Goal: Use online tool/utility: Utilize a website feature to perform a specific function

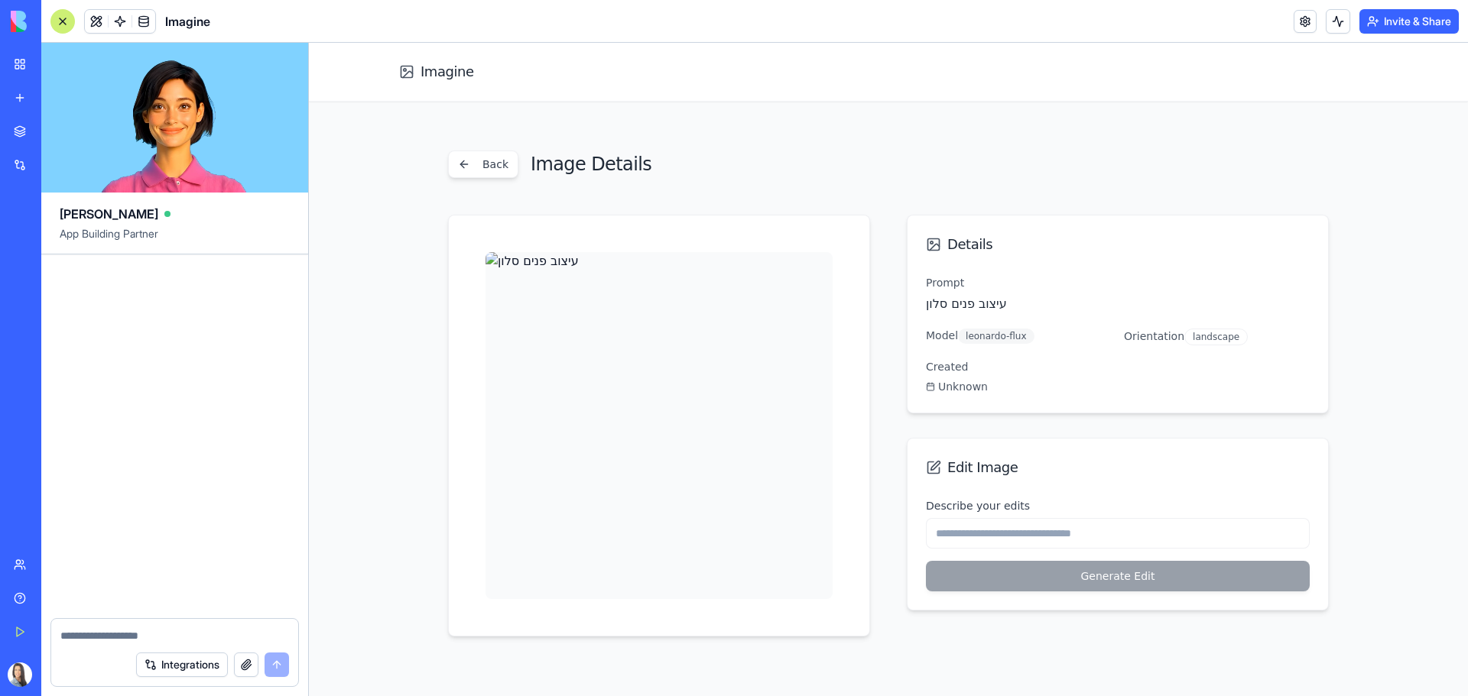
click at [61, 20] on div at bounding box center [62, 21] width 24 height 24
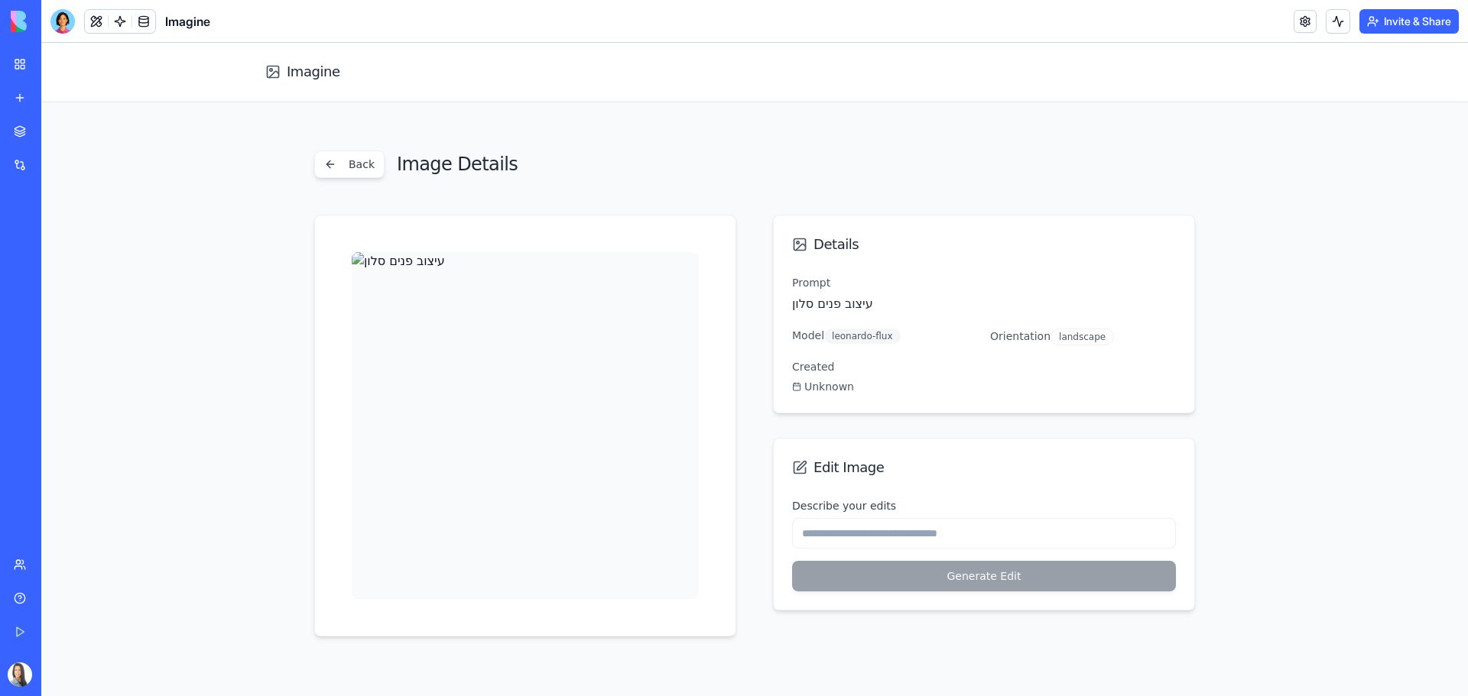
click at [61, 20] on div at bounding box center [62, 21] width 24 height 24
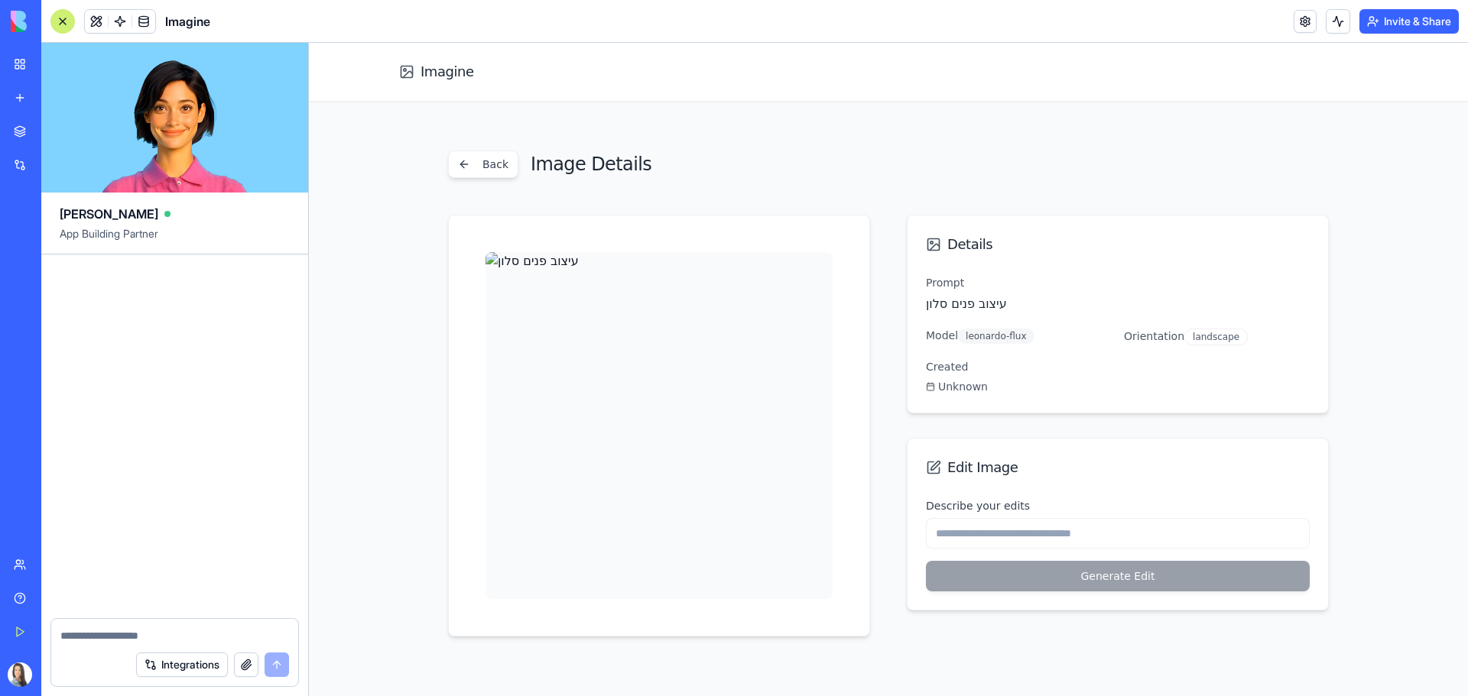
click at [57, 98] on div "New app" at bounding box center [47, 97] width 20 height 15
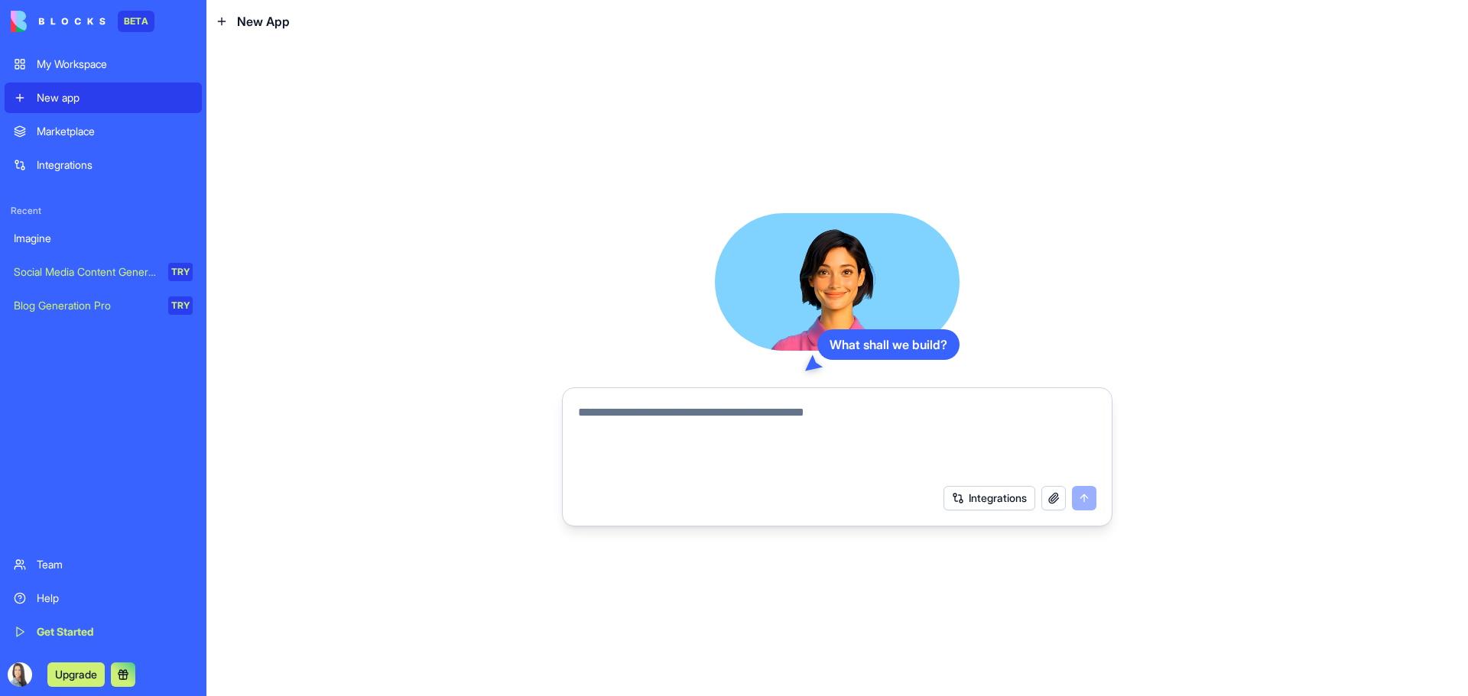
click at [638, 424] on textarea at bounding box center [837, 440] width 518 height 73
type textarea "*"
type textarea "**********"
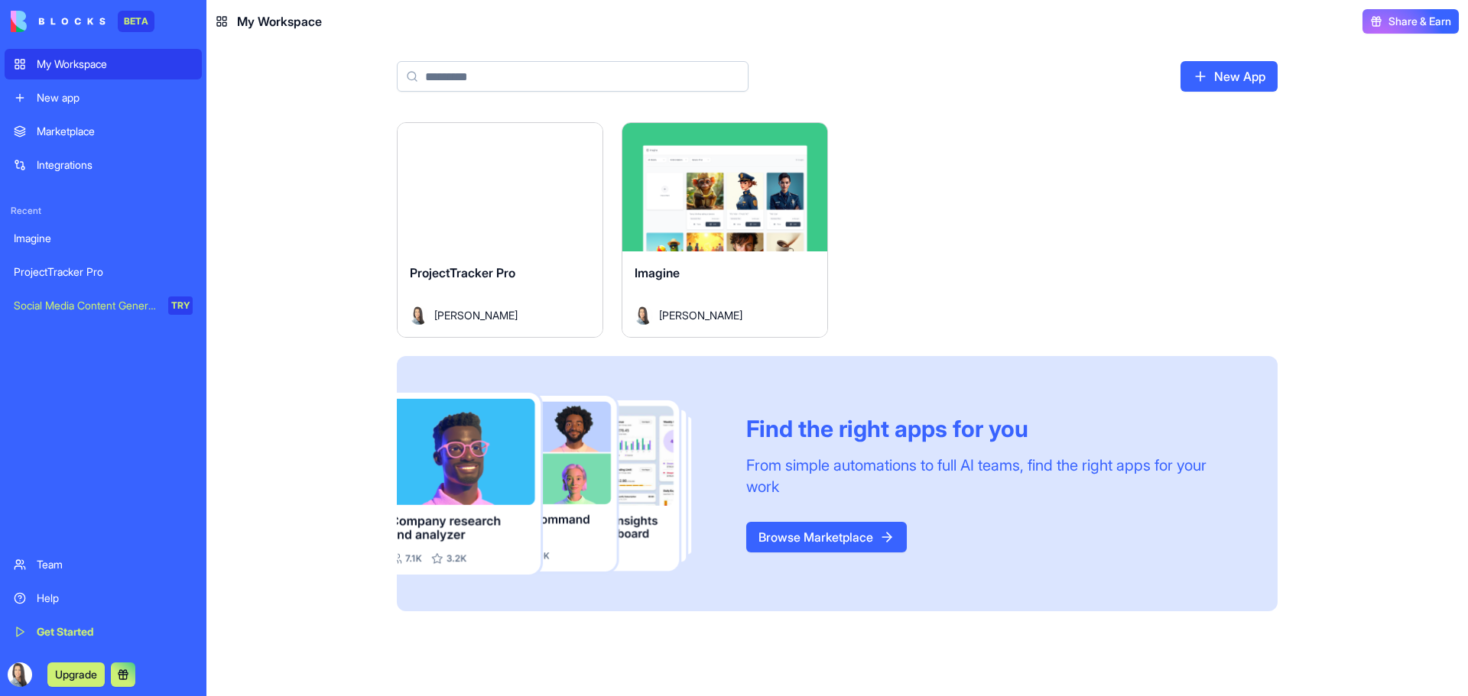
click at [852, 540] on link "Browse Marketplace" at bounding box center [826, 537] width 161 height 31
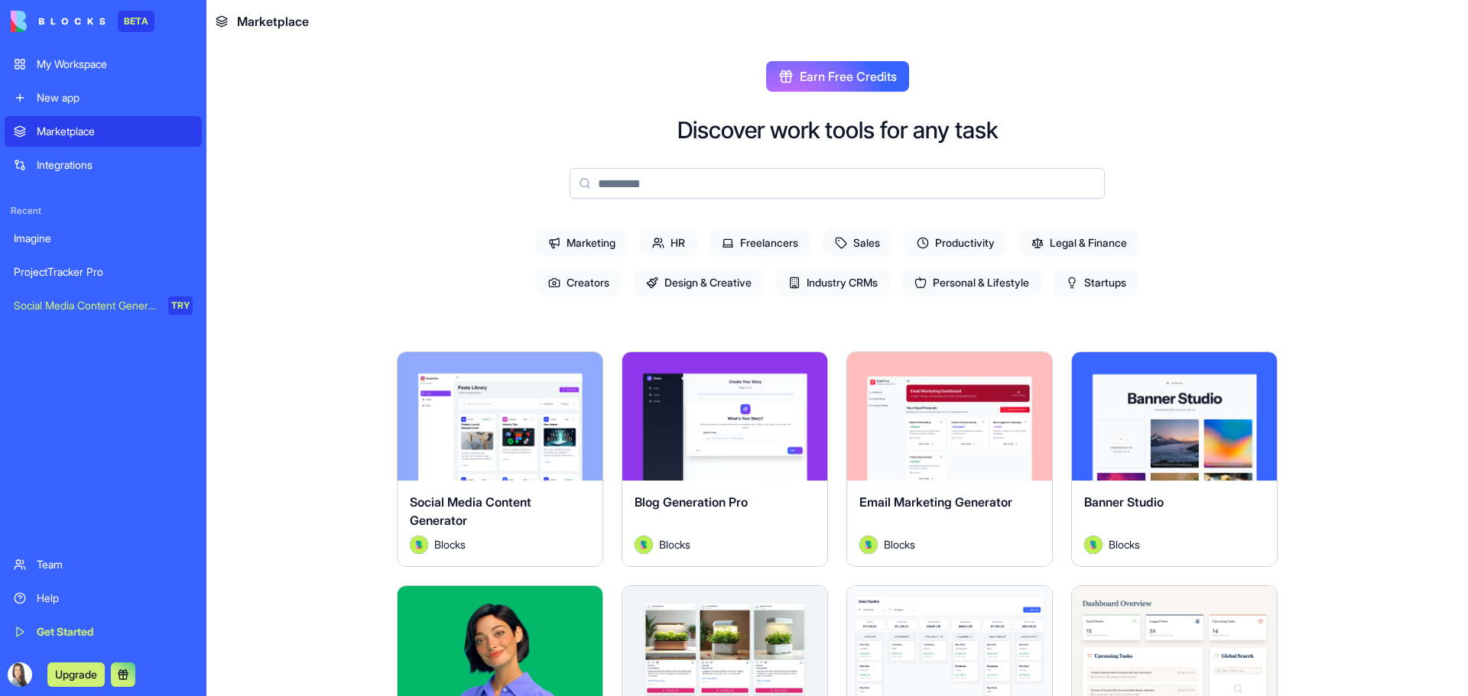
click at [1176, 430] on button "Explore" at bounding box center [1174, 416] width 115 height 31
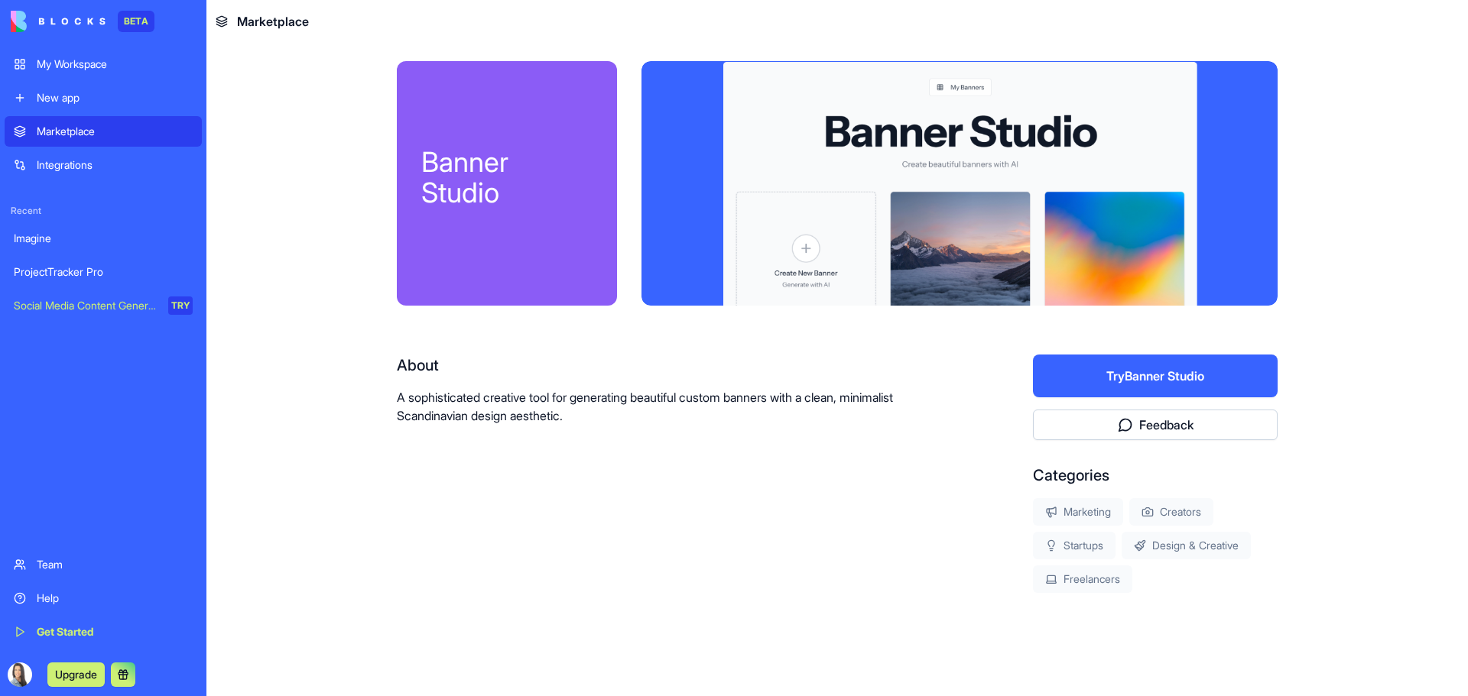
click at [1192, 382] on button "Try Banner Studio" at bounding box center [1155, 376] width 245 height 43
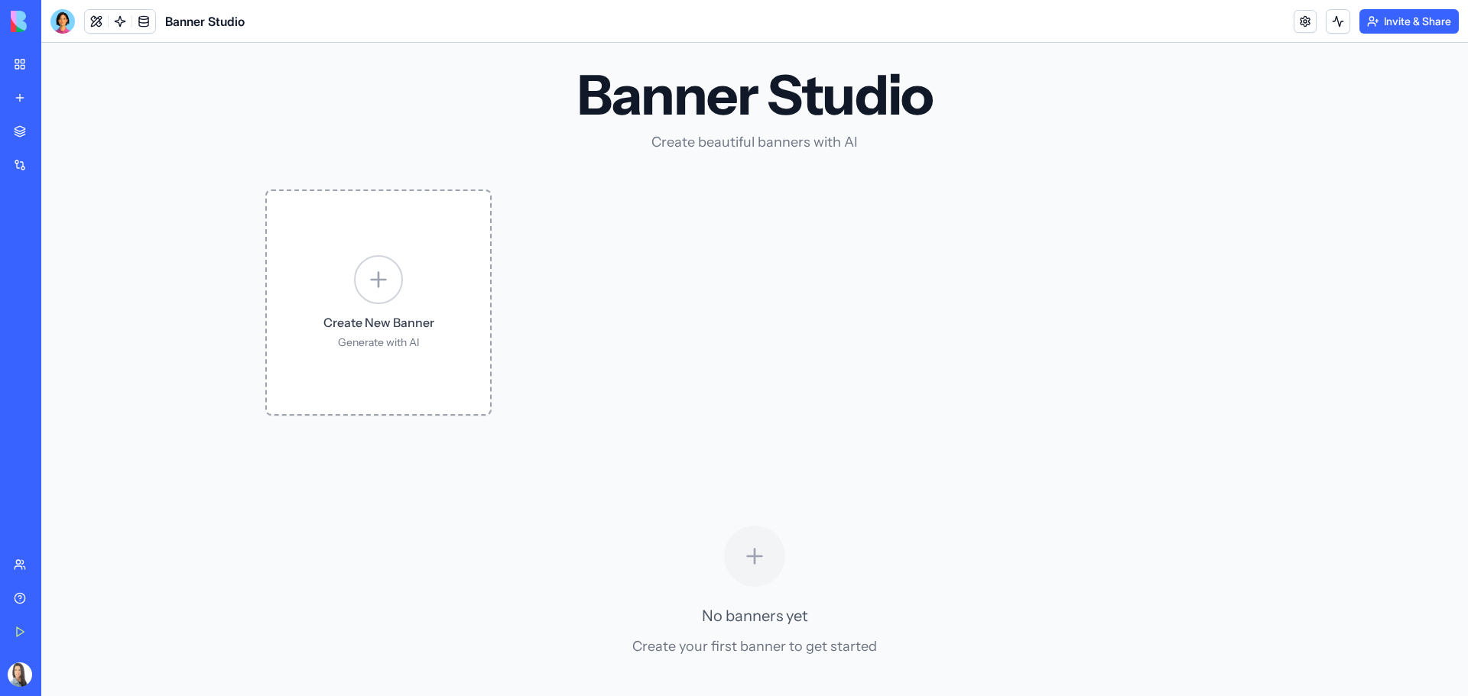
click at [381, 284] on icon at bounding box center [378, 280] width 24 height 24
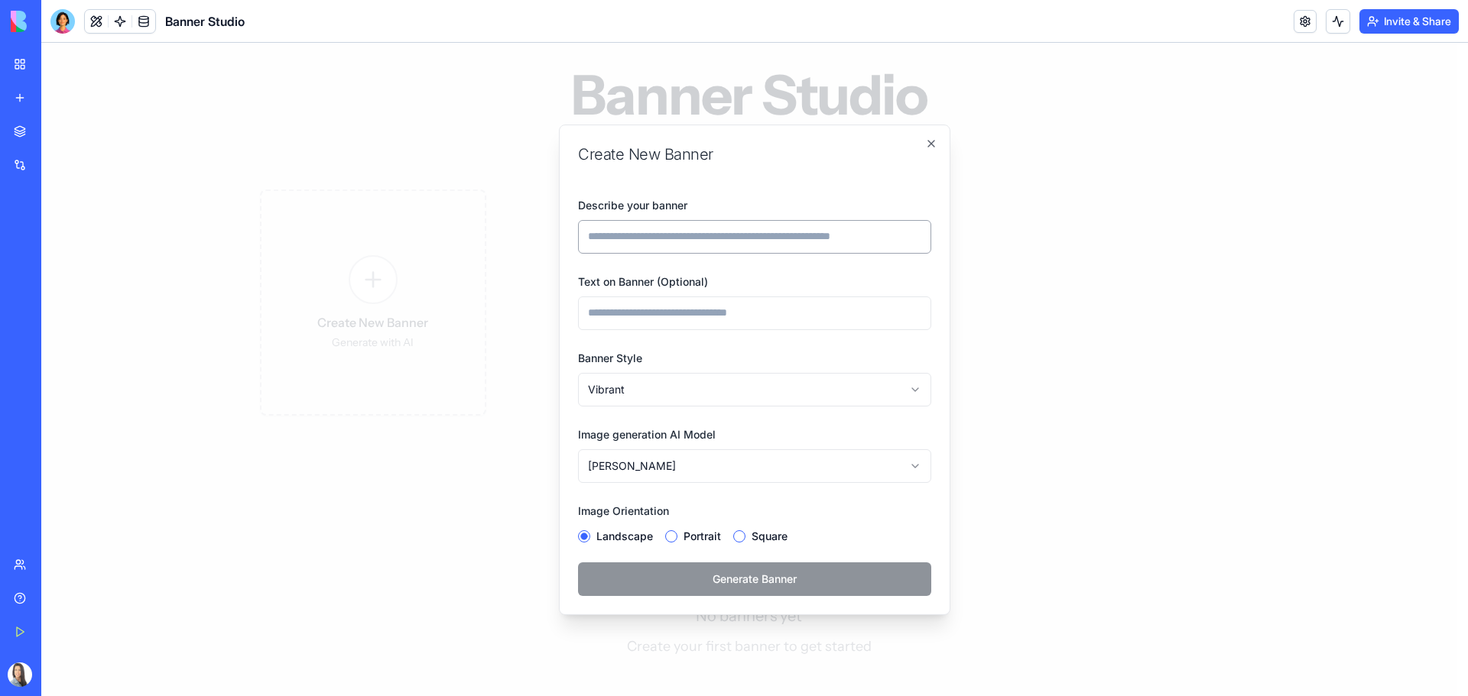
click at [696, 233] on input "Describe your banner" at bounding box center [754, 237] width 353 height 34
